Goal: Task Accomplishment & Management: Complete application form

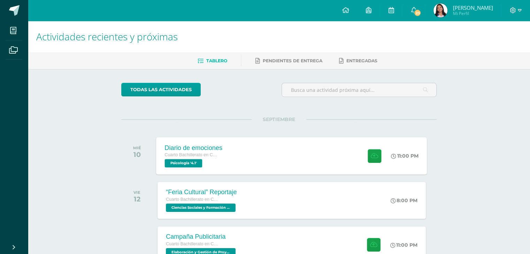
click at [230, 156] on div "Diario de emociones Cuarto Bachillerato en Ciencias y Letras Psicología '4.1'" at bounding box center [193, 155] width 74 height 37
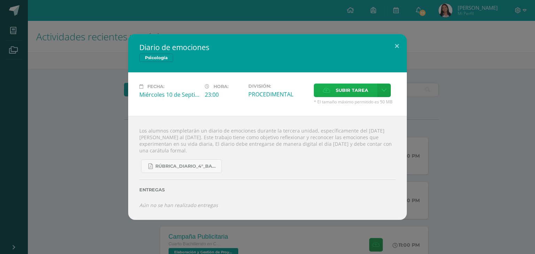
click at [330, 90] on icon at bounding box center [326, 90] width 7 height 5
click at [0, 0] on input "Subir tarea" at bounding box center [0, 0] width 0 height 0
click at [336, 88] on span "Subir tarea" at bounding box center [352, 90] width 32 height 13
click at [0, 0] on input "Subir tarea" at bounding box center [0, 0] width 0 height 0
click at [350, 85] on span "Subir tarea" at bounding box center [352, 90] width 32 height 13
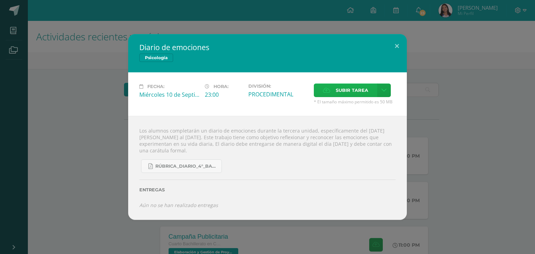
click at [0, 0] on input "Subir tarea" at bounding box center [0, 0] width 0 height 0
click at [395, 45] on button at bounding box center [397, 46] width 20 height 24
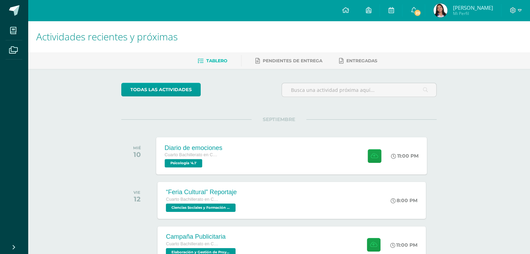
click at [211, 162] on div "Cuarto Bachillerato en Ciencias y Letras Psicología '4.1'" at bounding box center [194, 159] width 58 height 16
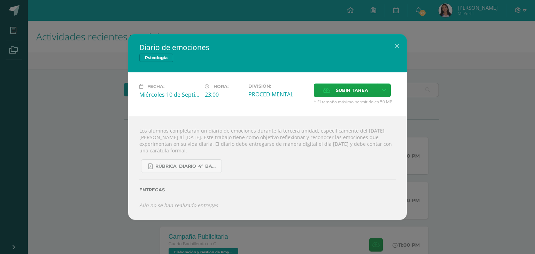
click at [325, 100] on span "* El tamaño máximo permitido es 50 MB" at bounding box center [355, 102] width 82 height 6
click at [326, 96] on label "Subir tarea" at bounding box center [345, 91] width 63 height 14
click at [0, 0] on input "Subir tarea" at bounding box center [0, 0] width 0 height 0
click at [386, 95] on link at bounding box center [384, 91] width 14 height 14
click at [352, 106] on span "Subir enlace" at bounding box center [353, 105] width 29 height 7
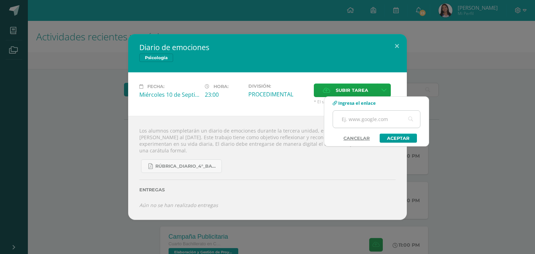
click at [354, 123] on input "text" at bounding box center [376, 119] width 87 height 17
paste input "https://www.canva.com/design/DAGwwu1IXEM/_OlOWAhxdRjm5FSUHGYbeQ/edit?utm_conten…"
type input "https://www.canva.com/design/DAGwwu1IXEM/_OlOWAhxdRjm5FSUHGYbeQ/edit?utm_conten…"
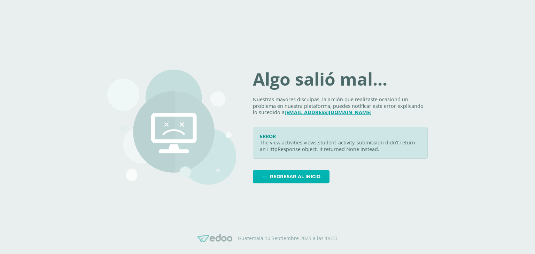
click at [327, 176] on link "Regresar al inicio" at bounding box center [291, 177] width 77 height 14
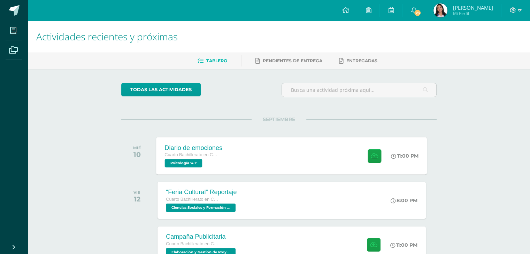
click at [287, 170] on div "Diario de emociones Cuarto Bachillerato en Ciencias y Letras Psicología '4.1' 1…" at bounding box center [291, 155] width 270 height 37
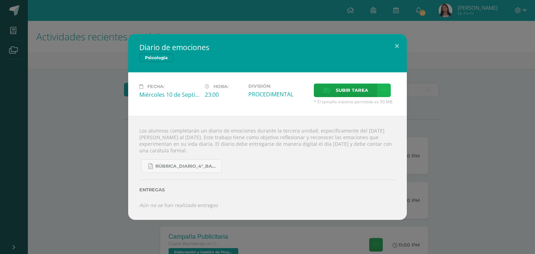
click at [385, 94] on link at bounding box center [384, 91] width 14 height 14
click at [353, 110] on link "Subir enlace" at bounding box center [359, 105] width 70 height 11
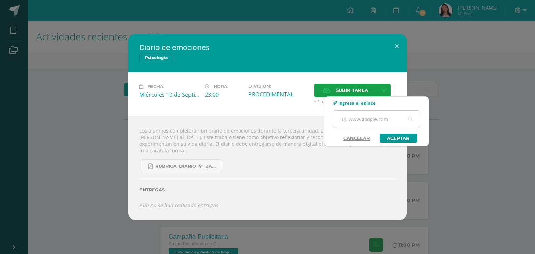
click at [372, 118] on input "text" at bounding box center [376, 119] width 87 height 17
paste input "https://www.canva.com/design/DAGwwu1IXEM/_OlOWAhxdRjm5FSUHGYbeQ/edit?utm_conten…"
type input "https://www.canva.com/design/DAGwwu1IXEM/_OlOWAhxdRjm5FSUHGYbeQ/edit?utm_conten…"
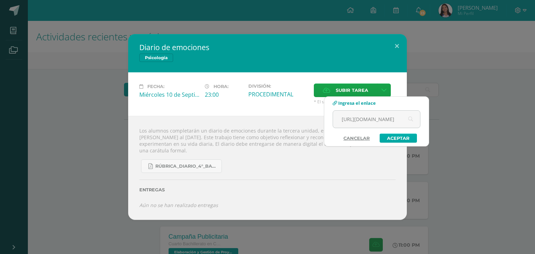
click at [403, 140] on link "Aceptar" at bounding box center [397, 138] width 37 height 9
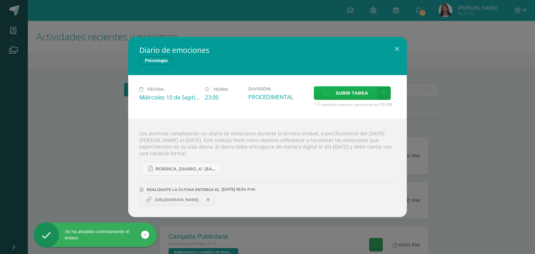
click at [359, 92] on span "Subir tarea" at bounding box center [352, 93] width 32 height 13
click at [0, 0] on input "Subir tarea" at bounding box center [0, 0] width 0 height 0
